Goal: Find specific page/section: Find specific page/section

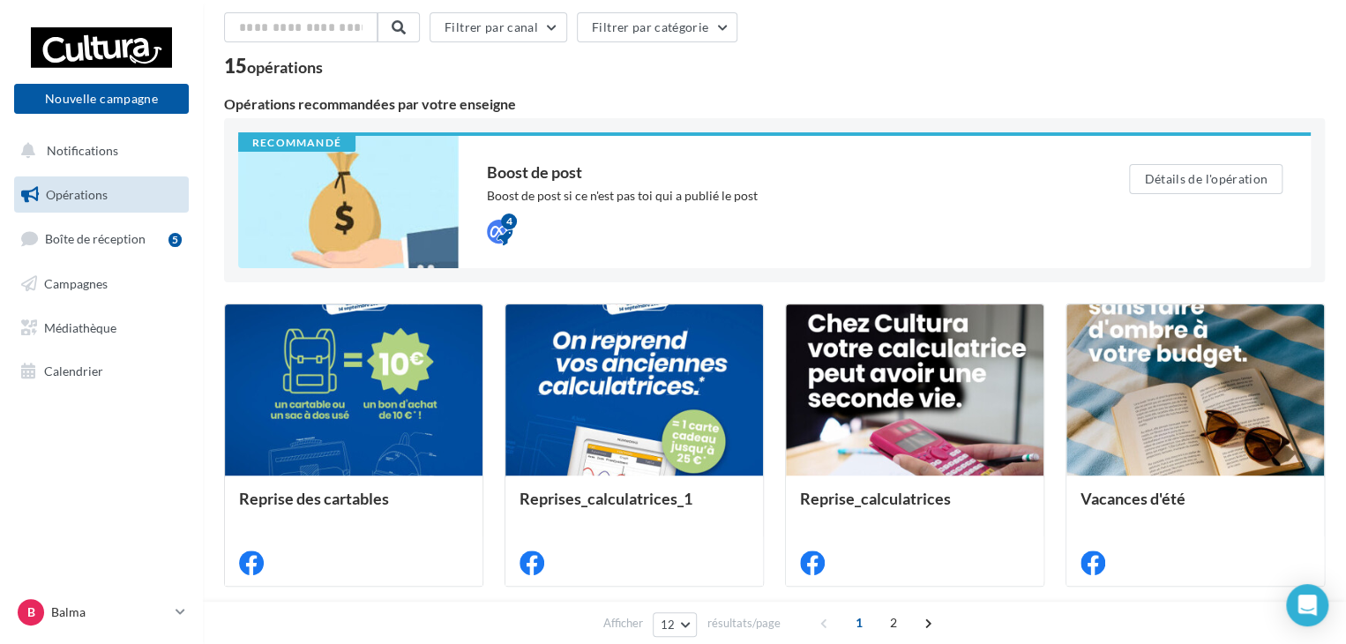
scroll to position [176, 0]
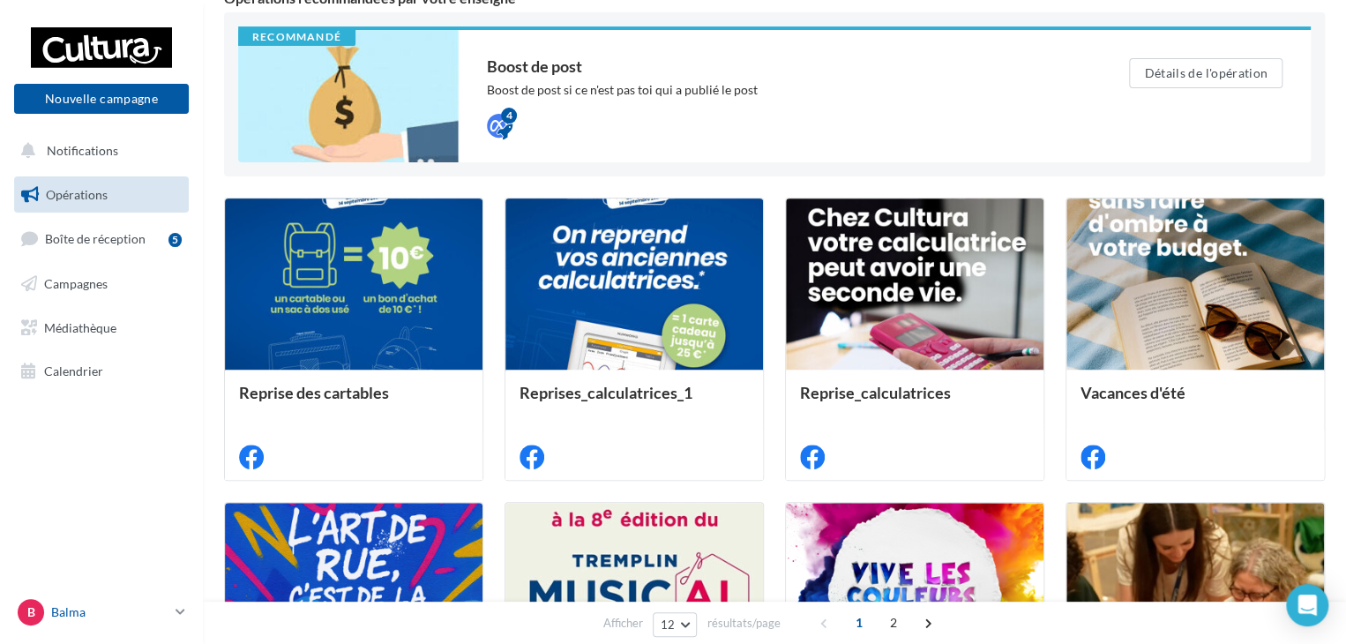
click at [167, 608] on p "Balma" at bounding box center [109, 612] width 117 height 18
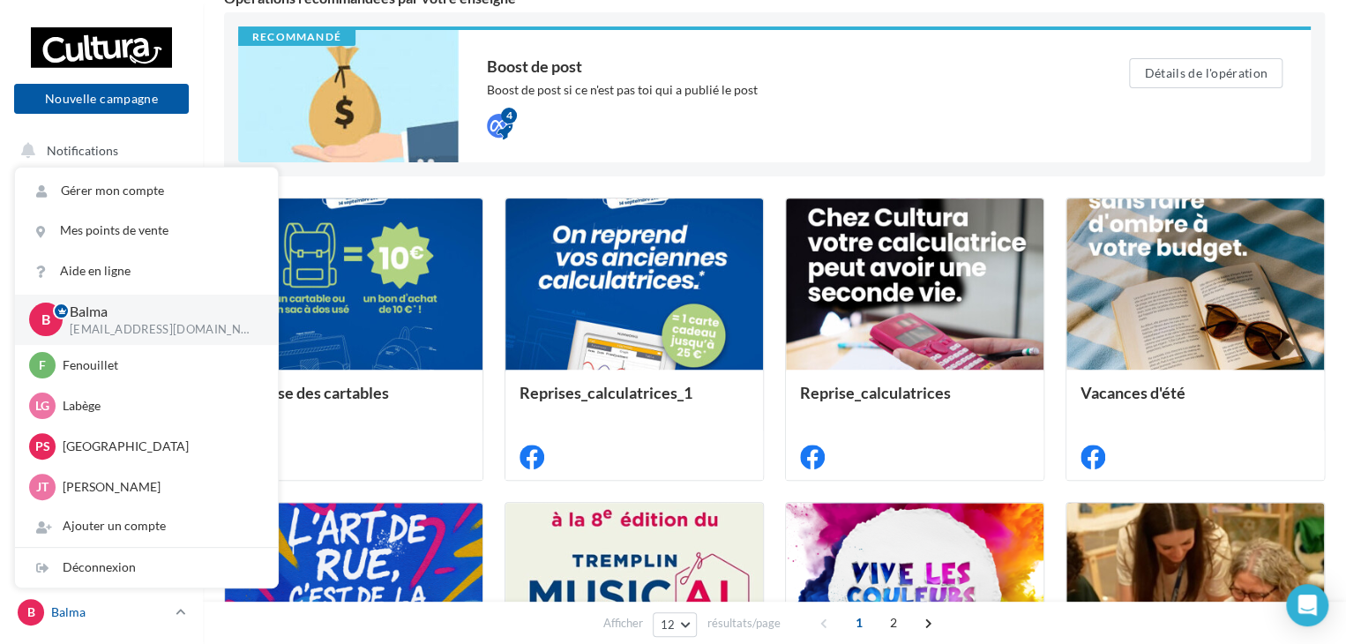
click at [167, 608] on p "Balma" at bounding box center [109, 612] width 117 height 18
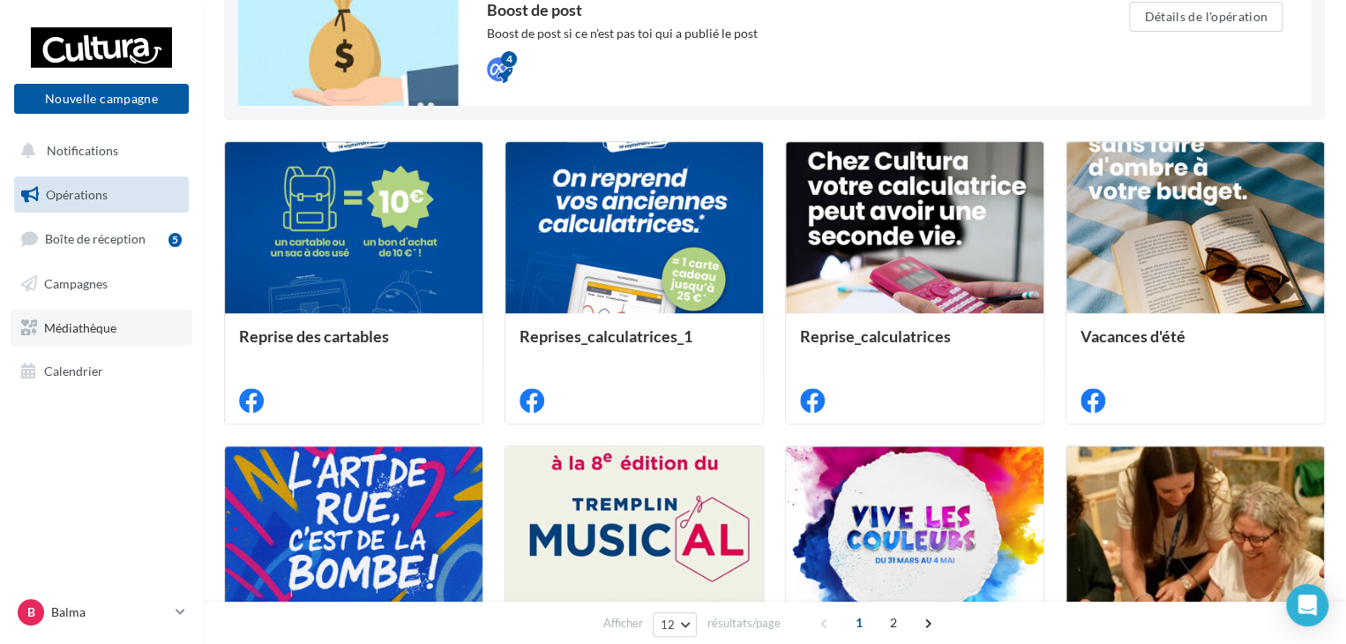
scroll to position [265, 0]
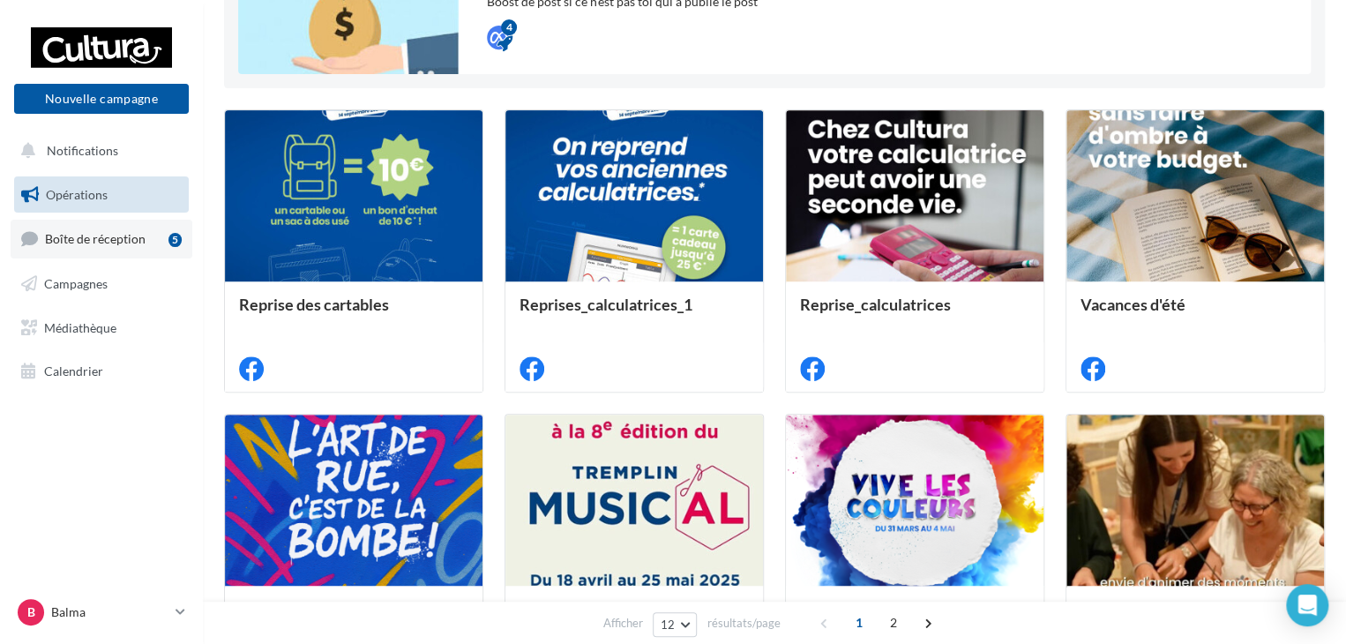
click at [135, 240] on span "Boîte de réception" at bounding box center [95, 238] width 101 height 15
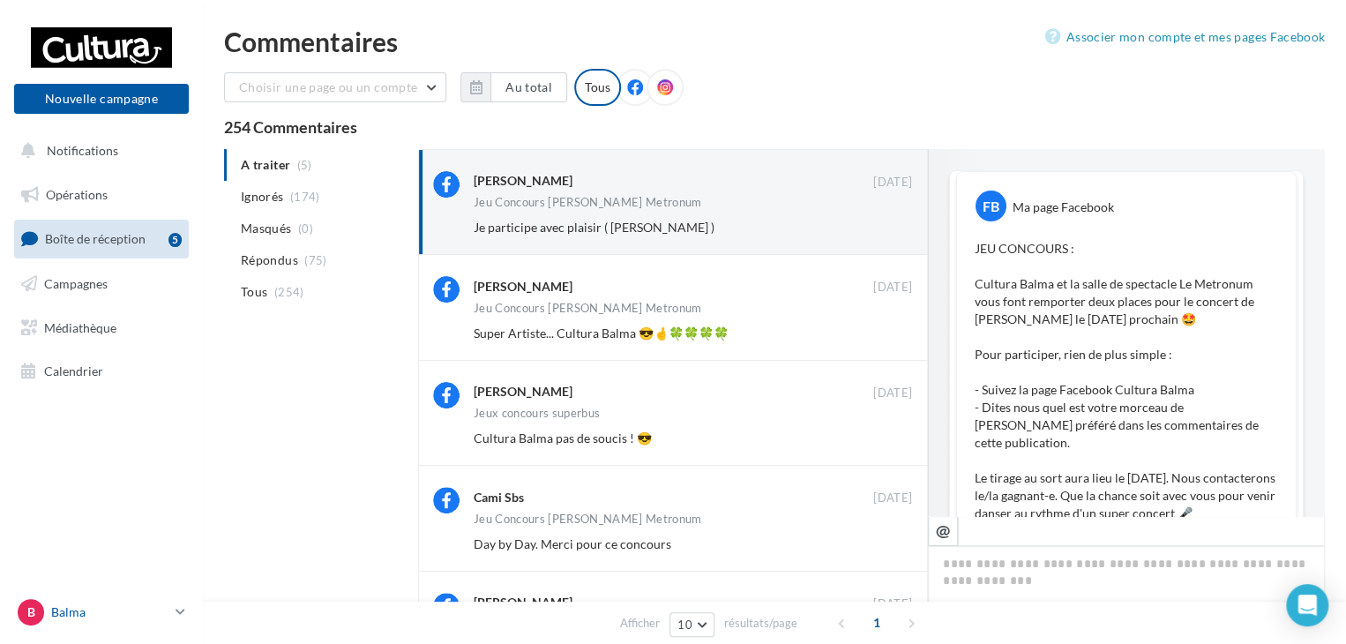
click at [173, 611] on link "B Balma [EMAIL_ADDRESS][DOMAIN_NAME]" at bounding box center [101, 612] width 175 height 34
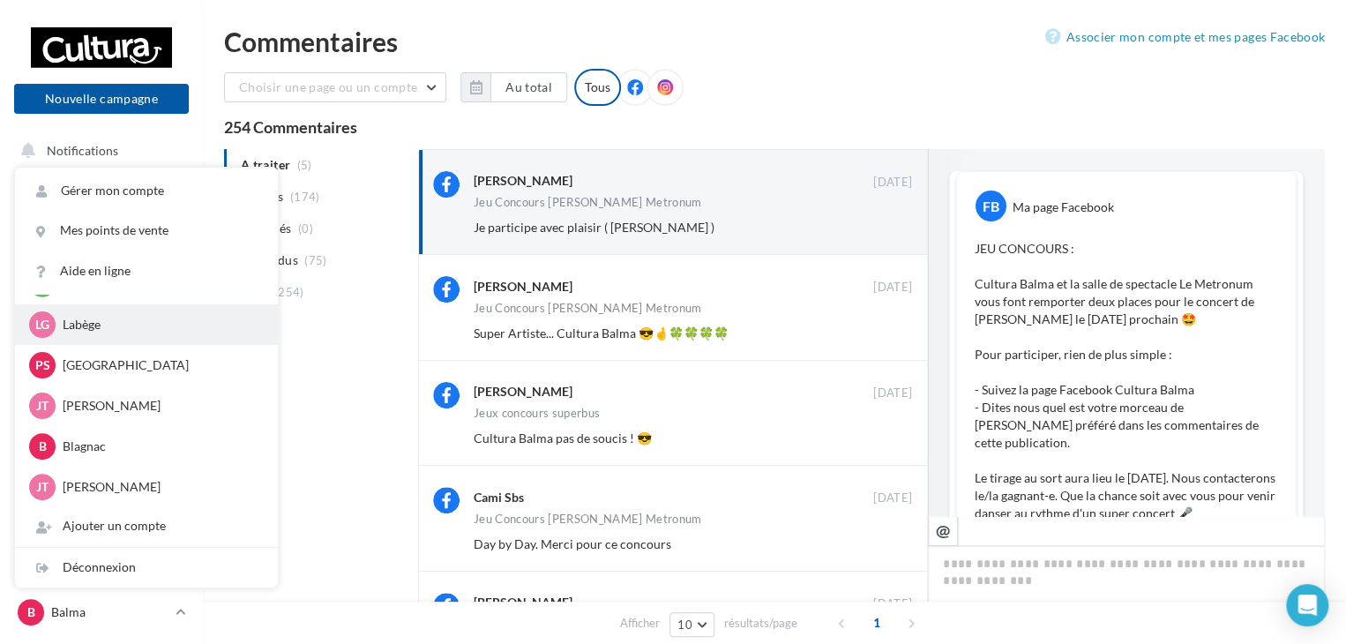
click at [85, 331] on p "Labège" at bounding box center [160, 325] width 194 height 18
